Goal: Task Accomplishment & Management: Use online tool/utility

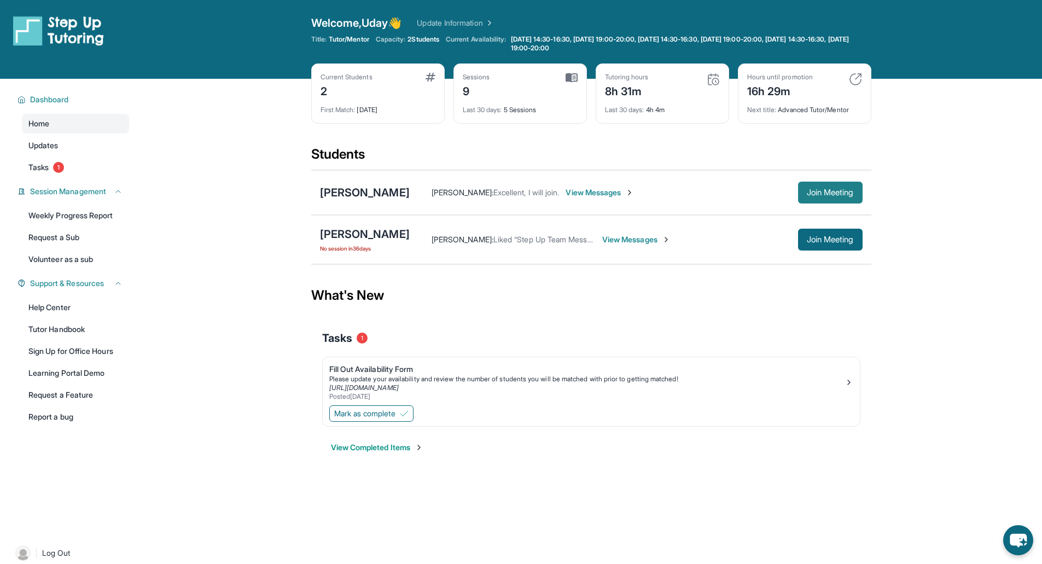
click at [564, 196] on span "Join Meeting" at bounding box center [830, 192] width 47 height 7
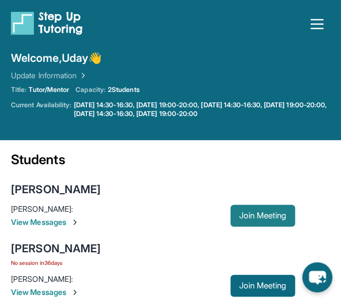
click at [267, 216] on span "Join Meeting" at bounding box center [262, 215] width 47 height 7
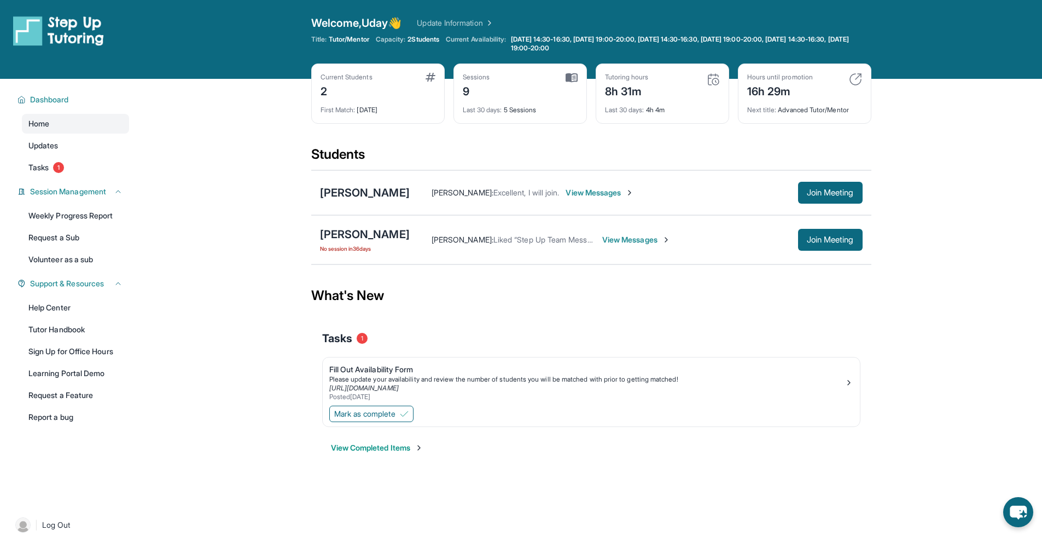
click at [564, 194] on span "View Messages" at bounding box center [600, 192] width 68 height 11
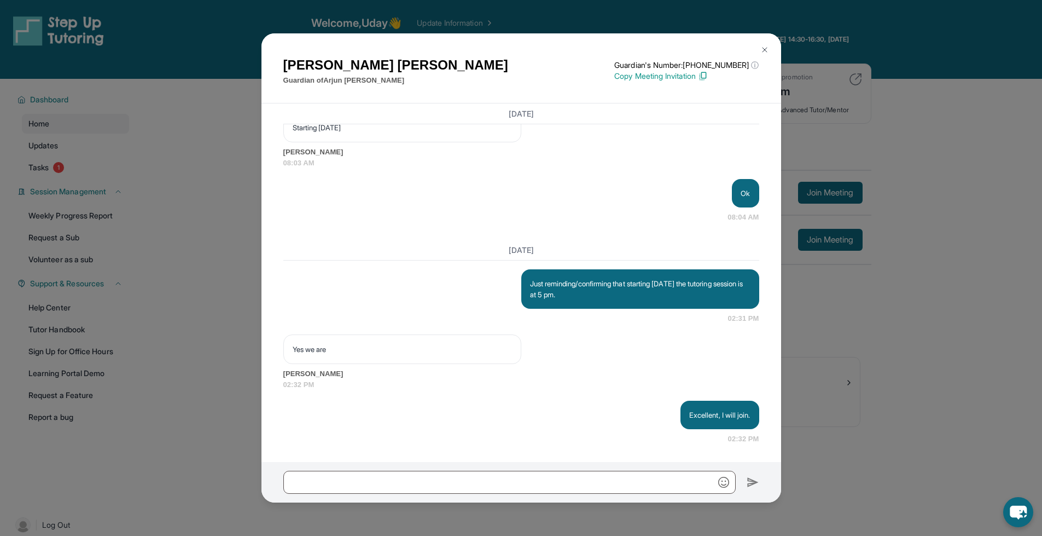
scroll to position [10080, 0]
click at [421, 294] on input "text" at bounding box center [509, 481] width 452 height 23
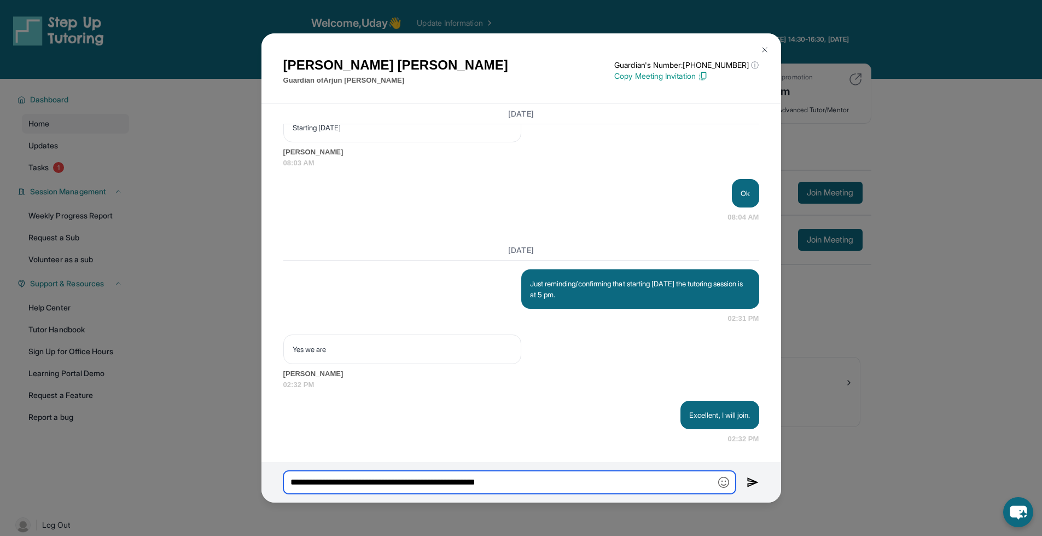
type input "**********"
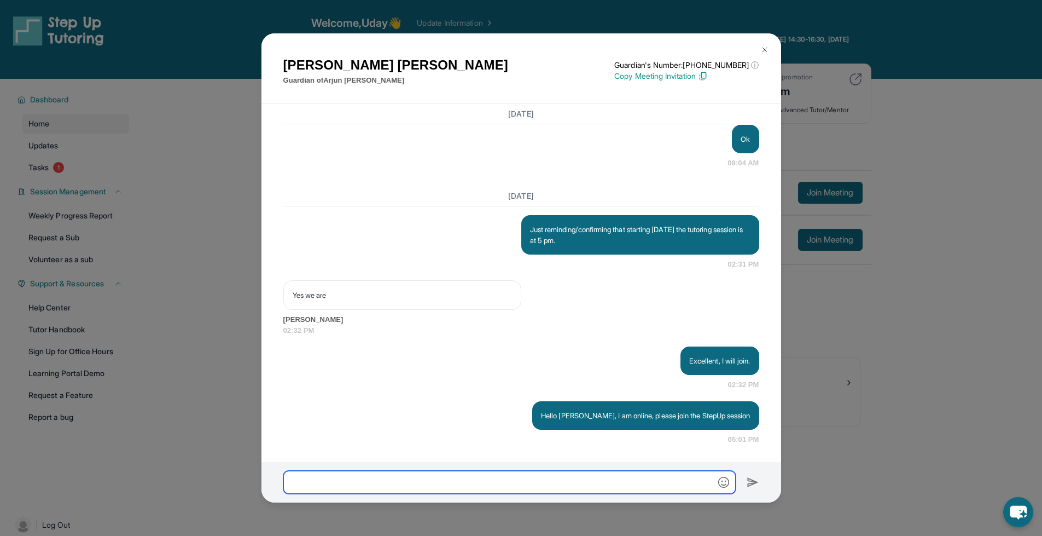
scroll to position [10135, 0]
type input "**********"
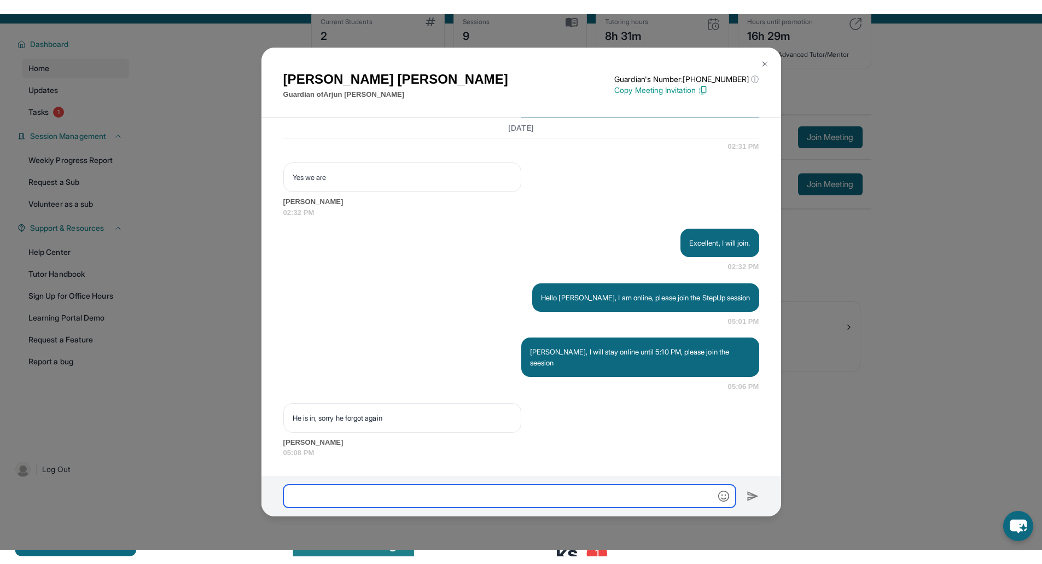
scroll to position [79, 0]
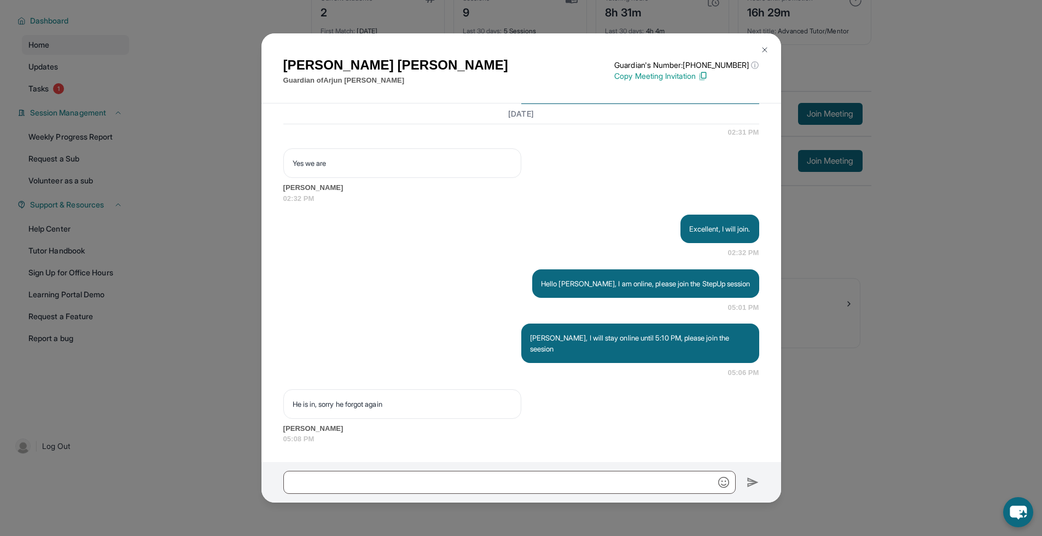
click at [564, 285] on div "[PERSON_NAME] Guardian of [PERSON_NAME] Guardian's Number: [PHONE_NUMBER] ⓘ Thi…" at bounding box center [521, 268] width 1042 height 536
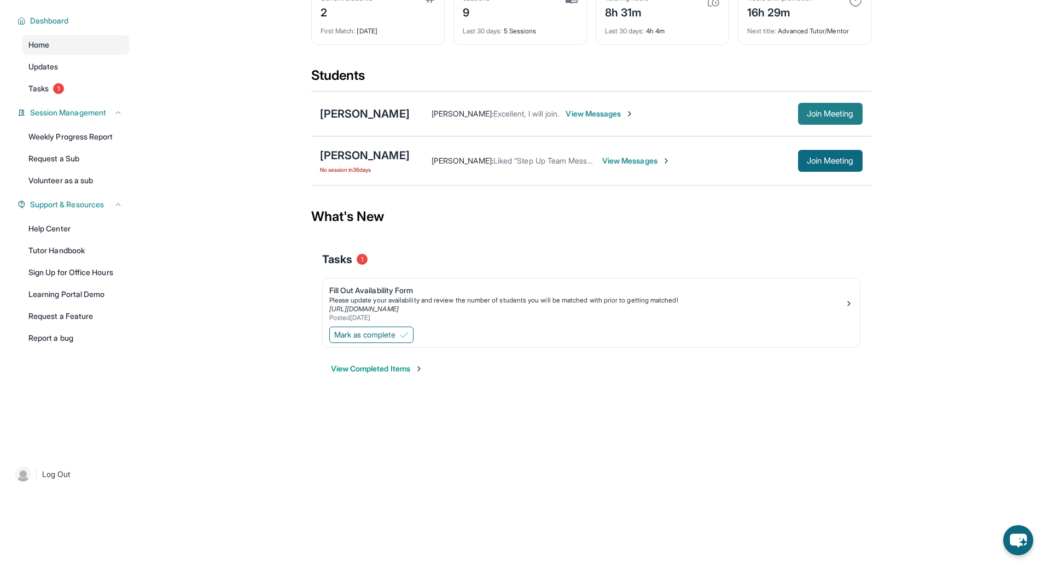
click at [564, 108] on button "Join Meeting" at bounding box center [830, 114] width 65 height 22
click at [564, 294] on main "Current Students 2 First Match : [DATE] Sessions 9 Last 30 days : 5 Sessions Tu…" at bounding box center [591, 200] width 560 height 400
